Goal: Information Seeking & Learning: Find specific fact

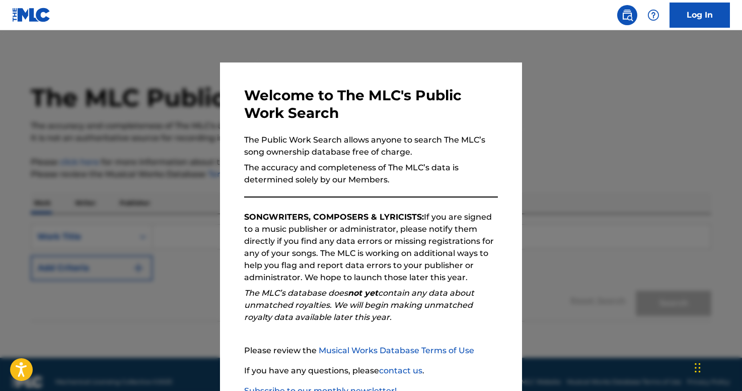
scroll to position [70, 0]
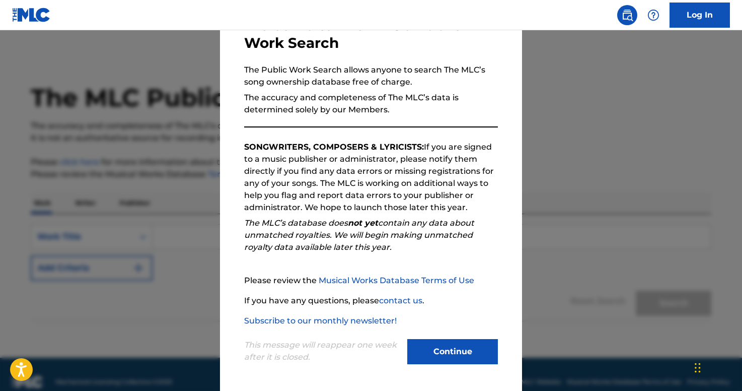
click at [452, 356] on button "Continue" at bounding box center [453, 351] width 91 height 25
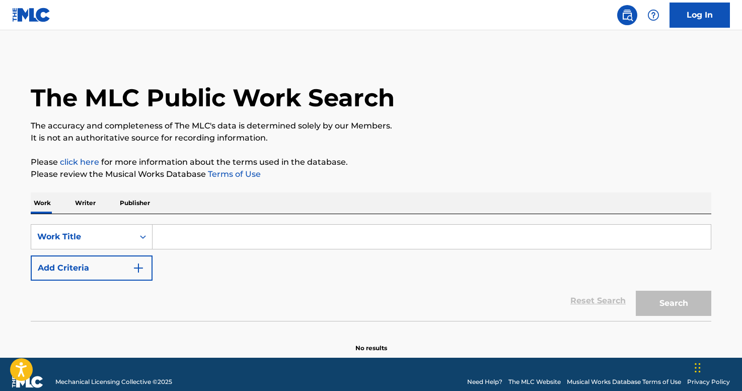
click at [262, 240] on input "Search Form" at bounding box center [432, 237] width 559 height 24
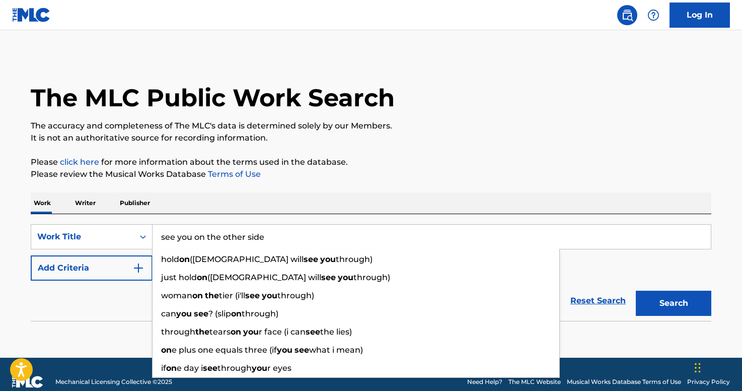
type input "see you on the other side"
click at [122, 272] on button "Add Criteria" at bounding box center [92, 267] width 122 height 25
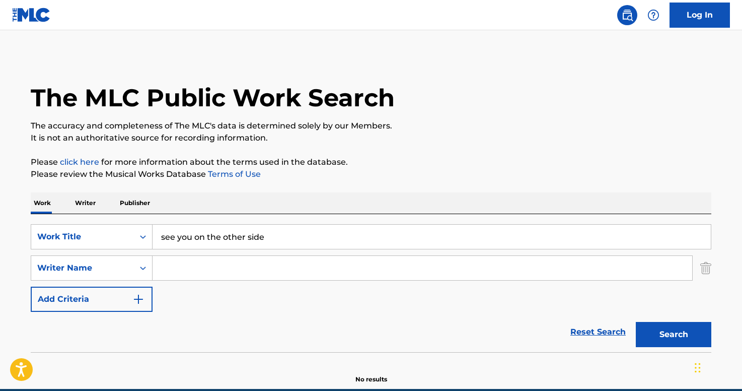
click at [186, 270] on input "Search Form" at bounding box center [423, 268] width 540 height 24
paste input "KILMISTER [PERSON_NAME]"
drag, startPoint x: 268, startPoint y: 264, endPoint x: 207, endPoint y: 265, distance: 61.0
click at [207, 265] on input "KILMISTER [PERSON_NAME]" at bounding box center [423, 268] width 540 height 24
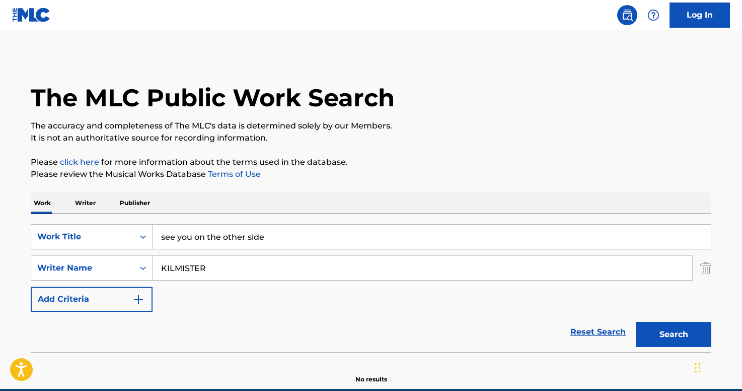
click at [636, 322] on button "Search" at bounding box center [674, 334] width 76 height 25
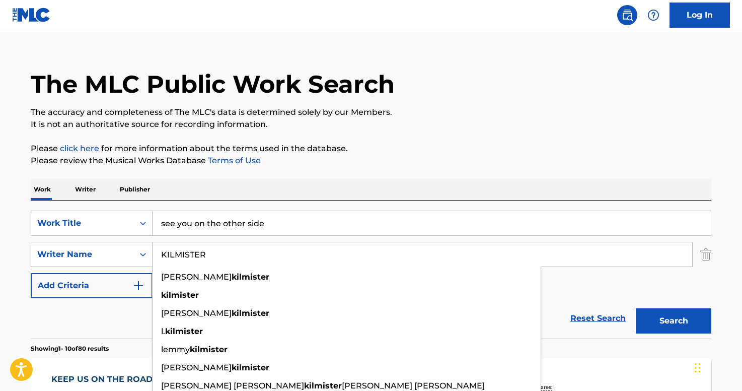
scroll to position [14, 0]
click at [116, 336] on div "Reset Search Search" at bounding box center [371, 318] width 681 height 40
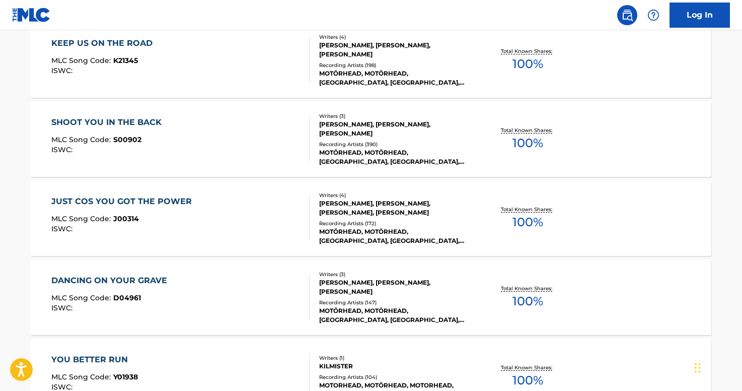
scroll to position [0, 0]
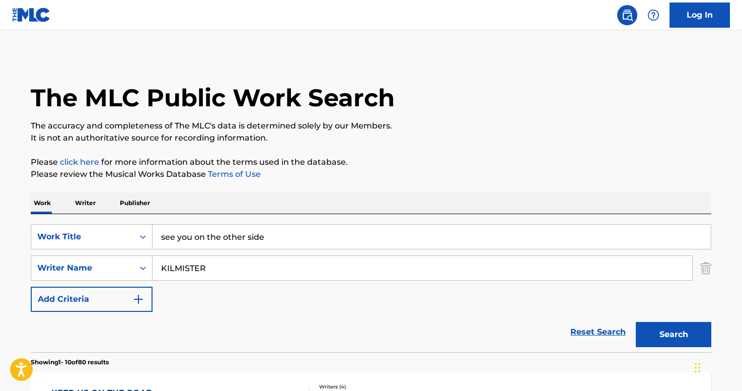
click at [218, 273] on input "KILMISTER" at bounding box center [423, 268] width 540 height 24
click at [636, 322] on button "Search" at bounding box center [674, 334] width 76 height 25
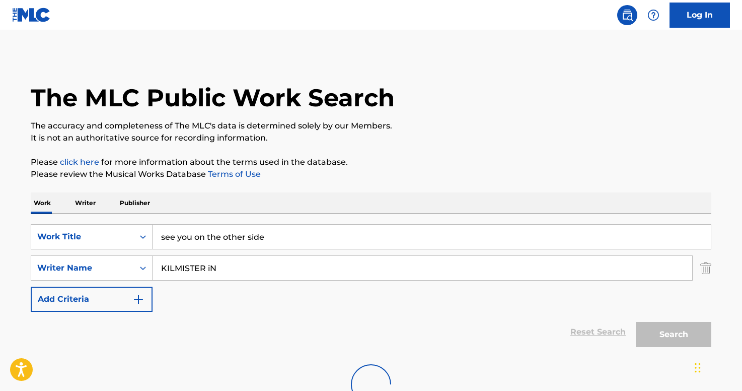
click at [230, 273] on input "KILMISTER iN" at bounding box center [423, 268] width 540 height 24
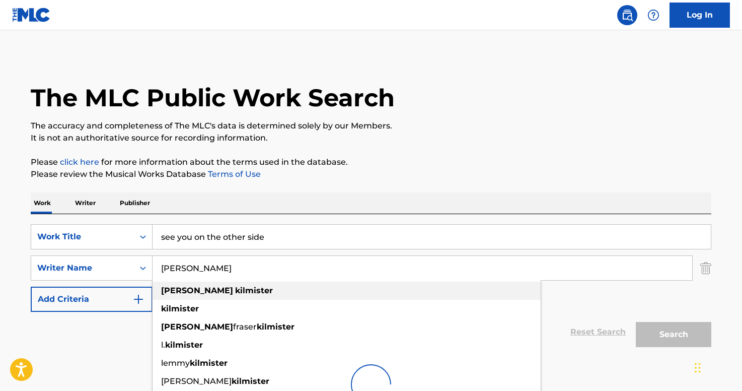
click at [284, 289] on div "[PERSON_NAME]" at bounding box center [347, 291] width 388 height 18
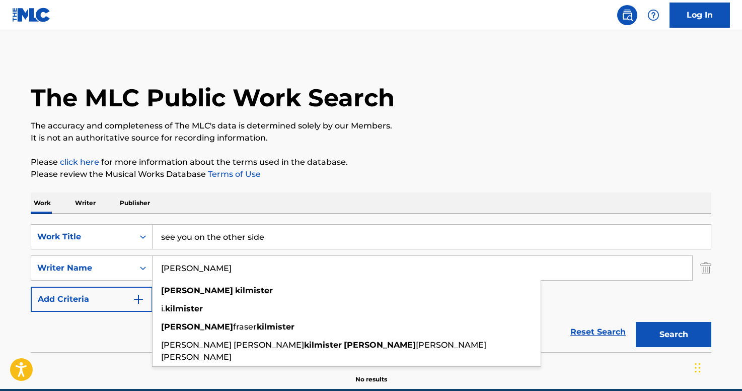
click at [602, 285] on div "SearchWithCriteria9e7cfc30-5268-4c3b-b23f-38cc34ce4e45 Work Title see you on th…" at bounding box center [371, 268] width 681 height 88
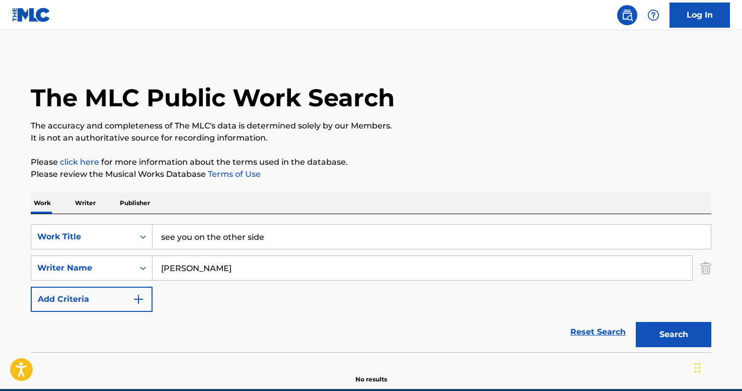
scroll to position [46, 0]
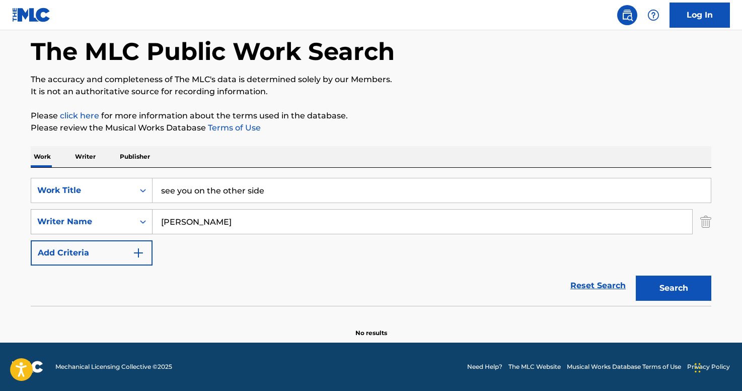
drag, startPoint x: 230, startPoint y: 223, endPoint x: 128, endPoint y: 219, distance: 101.3
click at [128, 219] on div "SearchWithCriteria98763fc6-4745-48a8-b517-fe0e15da8afb Writer Name [PERSON_NAME]" at bounding box center [371, 221] width 681 height 25
paste input "[PERSON_NAME]"
type input "[PERSON_NAME]"
click at [636, 276] on button "Search" at bounding box center [674, 288] width 76 height 25
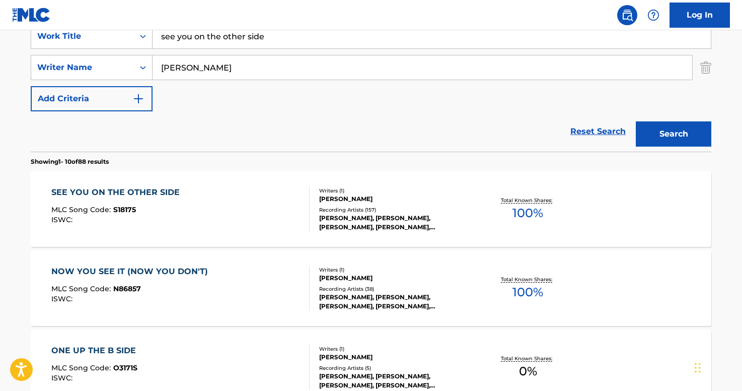
scroll to position [205, 0]
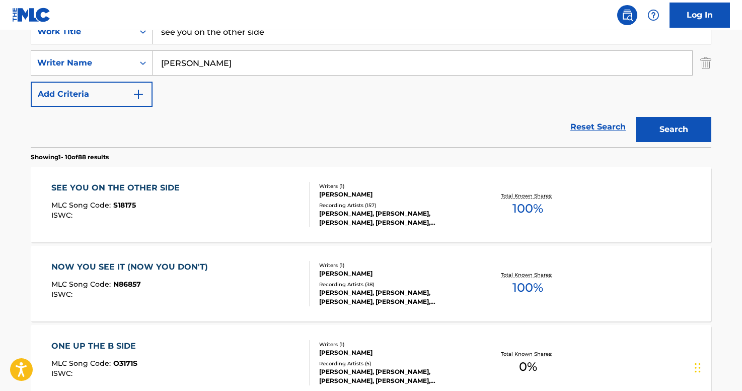
click at [254, 209] on div "SEE YOU ON THE OTHER SIDE MLC Song Code : S18175 ISWC :" at bounding box center [180, 204] width 259 height 45
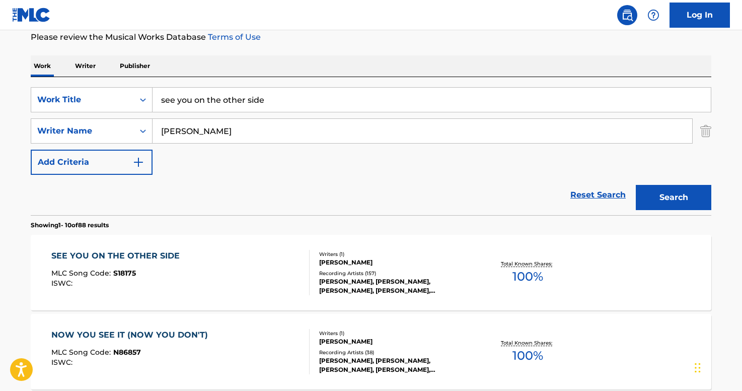
scroll to position [134, 0]
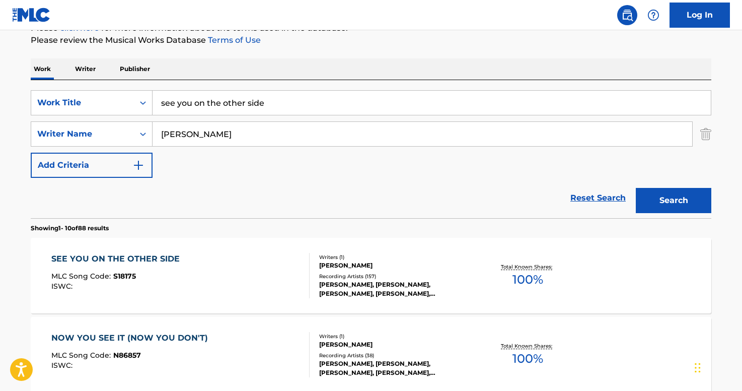
drag, startPoint x: 262, startPoint y: 99, endPoint x: 117, endPoint y: 89, distance: 145.5
click at [117, 89] on div "SearchWithCriteria9e7cfc30-5268-4c3b-b23f-38cc34ce4e45 Work Title see you on th…" at bounding box center [371, 149] width 681 height 138
type input "dreamer"
click at [636, 188] on button "Search" at bounding box center [674, 200] width 76 height 25
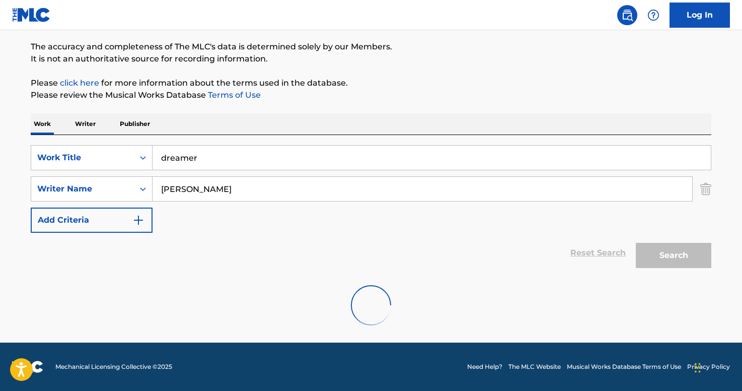
scroll to position [79, 0]
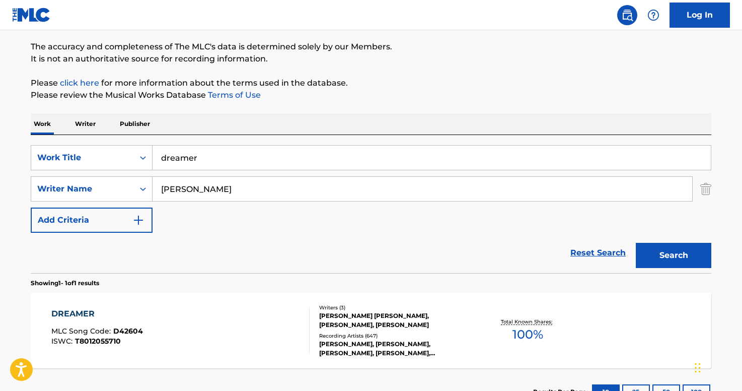
click at [364, 103] on div "The MLC Public Work Search The accuracy and completeness of The MLC's data is d…" at bounding box center [371, 195] width 705 height 439
click at [202, 315] on div "DREAMER MLC Song Code : D42604 ISWC : T8012055710" at bounding box center [180, 330] width 259 height 45
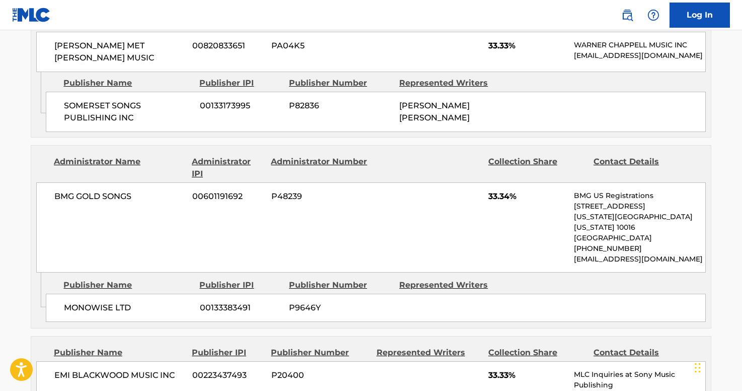
scroll to position [453, 0]
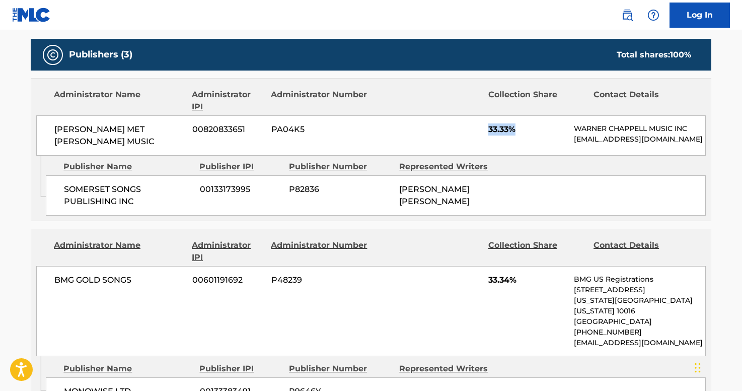
drag, startPoint x: 488, startPoint y: 128, endPoint x: 520, endPoint y: 127, distance: 32.3
click at [520, 127] on div "[PERSON_NAME] MET [PERSON_NAME] MUSIC 00820833651 PA04K5 33.33% [PERSON_NAME] M…" at bounding box center [371, 135] width 670 height 40
copy span "33.33%"
